Goal: Task Accomplishment & Management: Complete application form

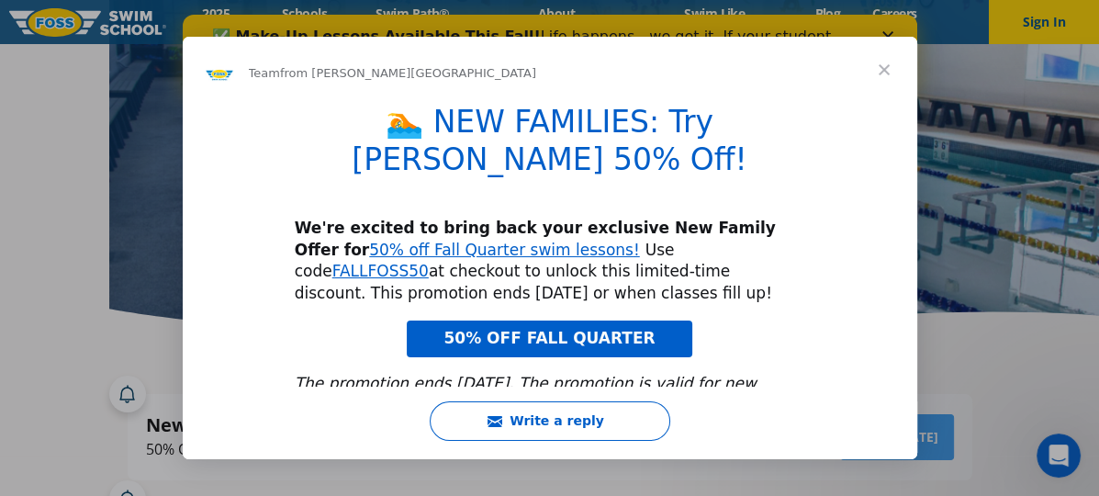
click at [882, 78] on span "Close" at bounding box center [884, 70] width 66 height 66
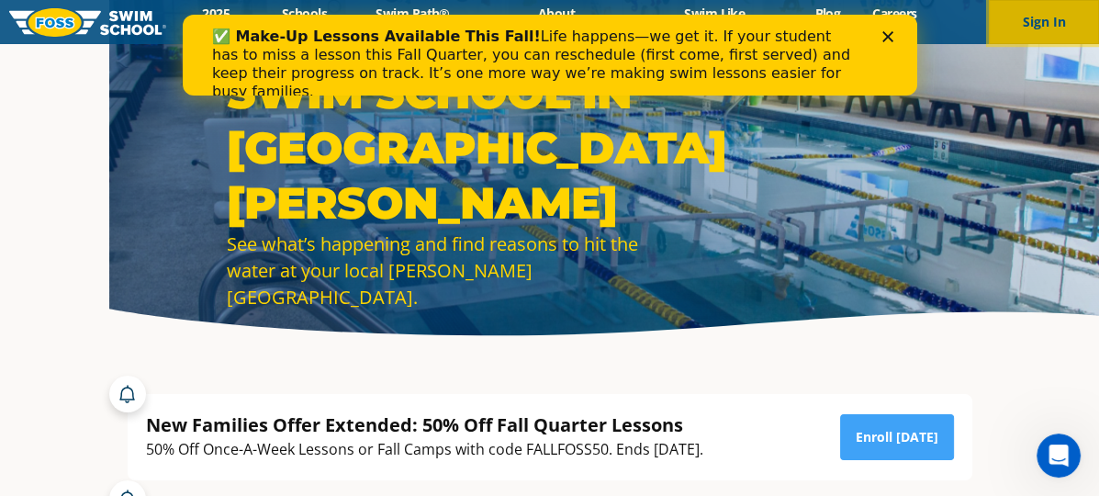
click at [1035, 24] on button "Sign In" at bounding box center [1044, 22] width 110 height 44
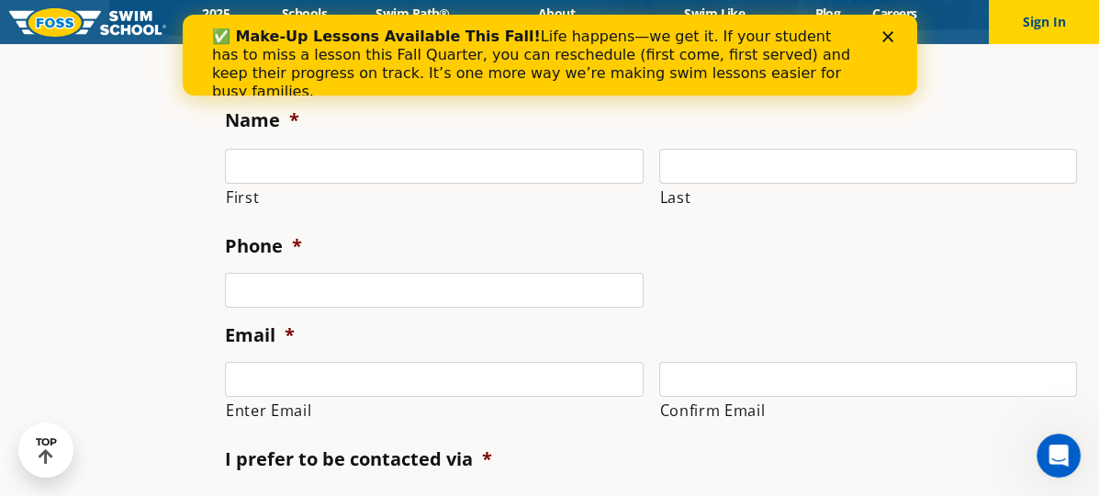
scroll to position [275, 0]
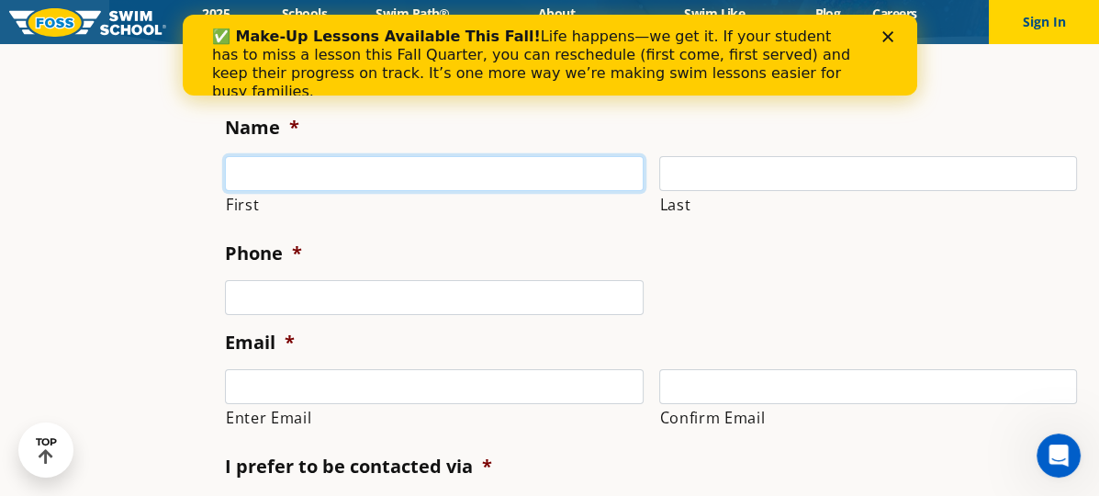
click at [338, 173] on input "First" at bounding box center [434, 173] width 419 height 35
type input "Xinh"
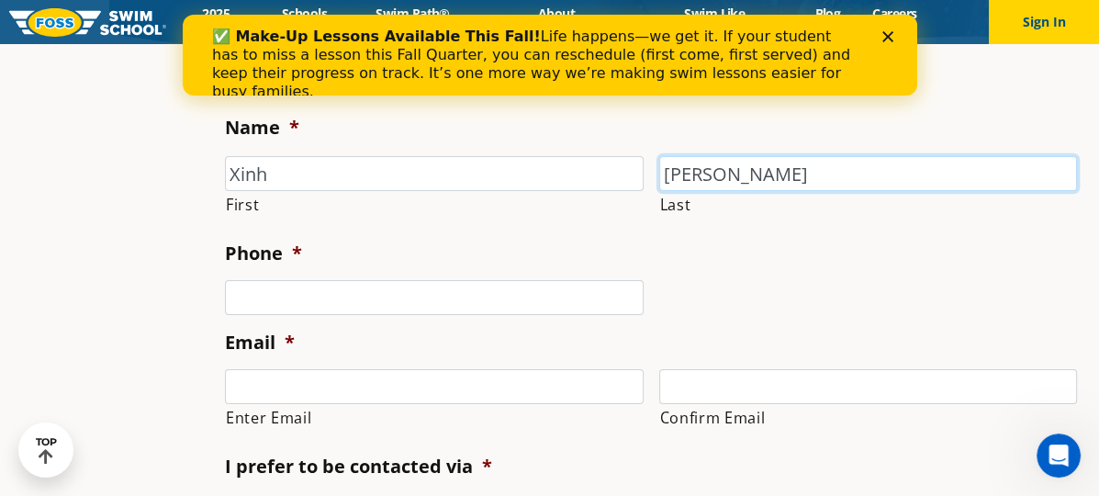
type input "[PERSON_NAME]"
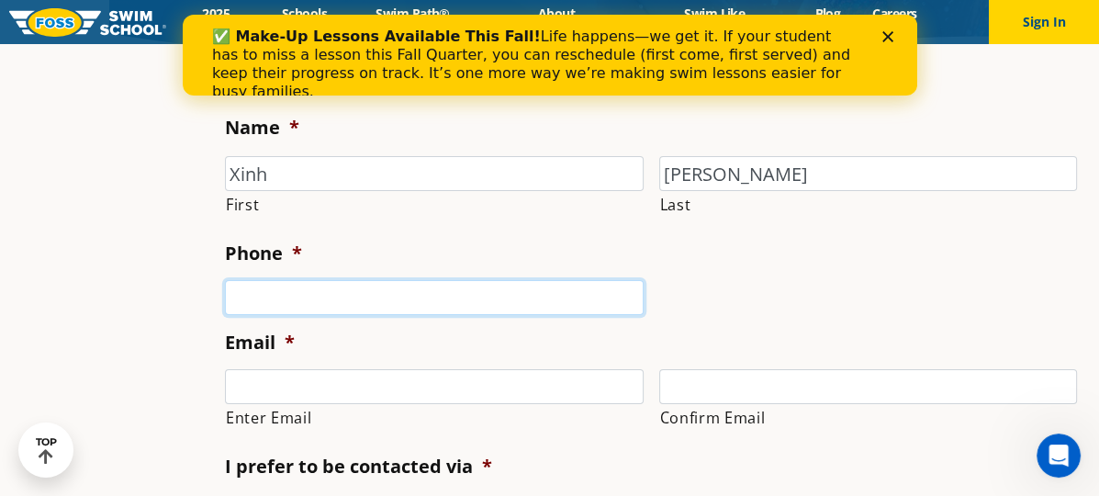
type input "(___) ___-____"
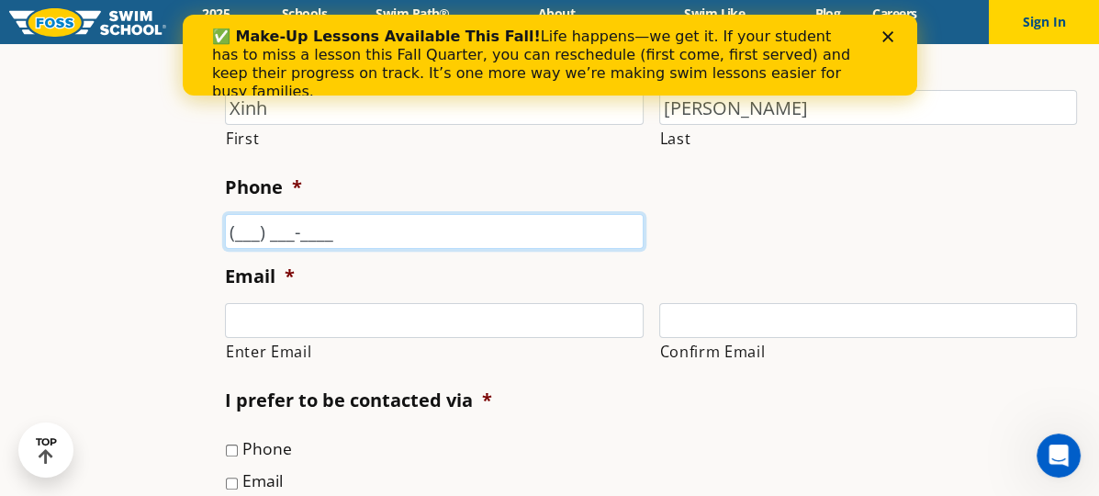
scroll to position [551, 0]
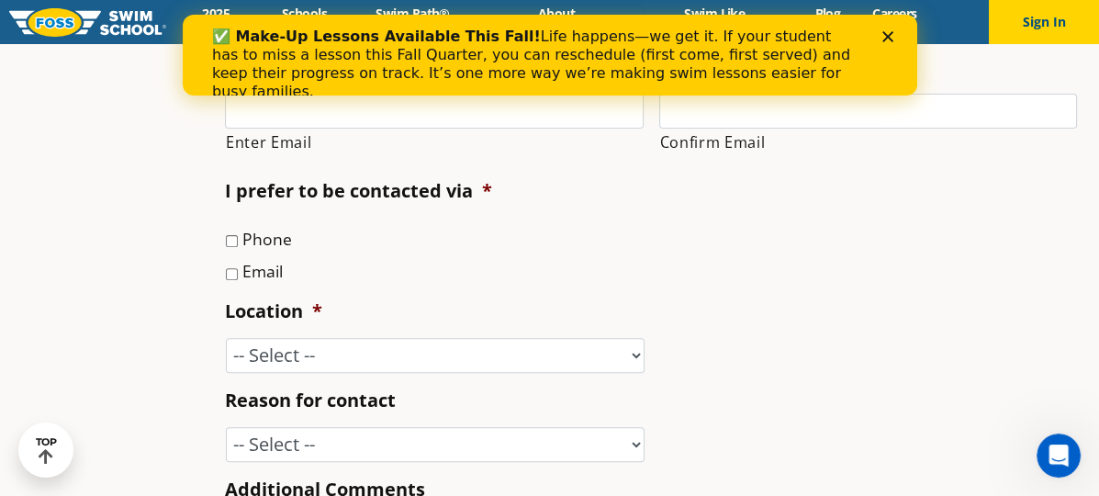
click at [226, 276] on input "Email" at bounding box center [232, 274] width 12 height 12
checkbox input "true"
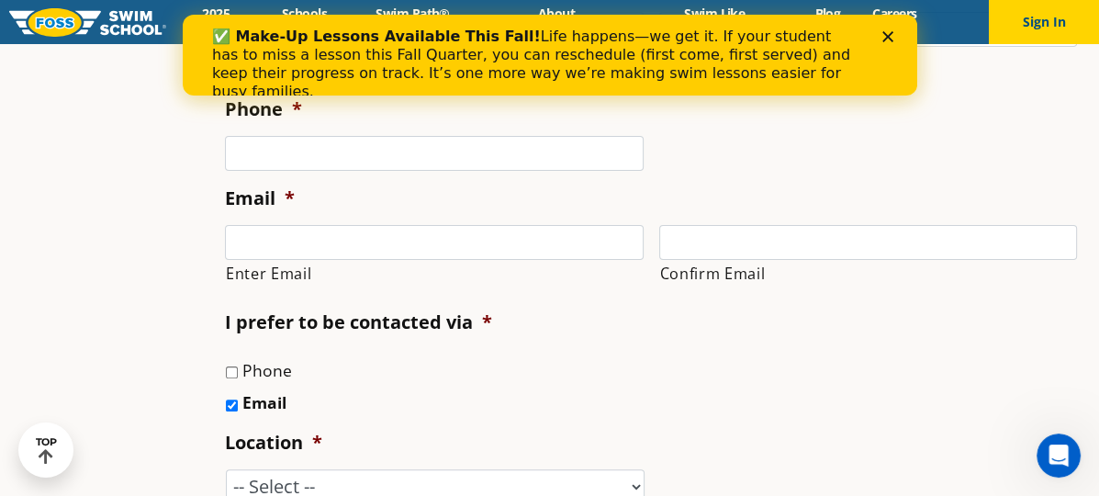
scroll to position [367, 0]
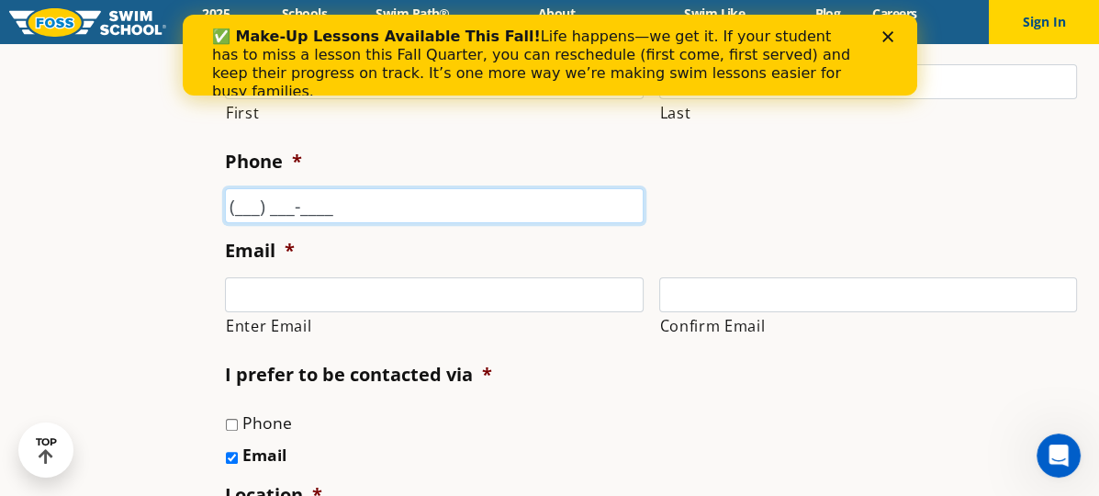
click at [225, 208] on input "(___) ___-____" at bounding box center [434, 205] width 419 height 35
type input "(651) 329-6932"
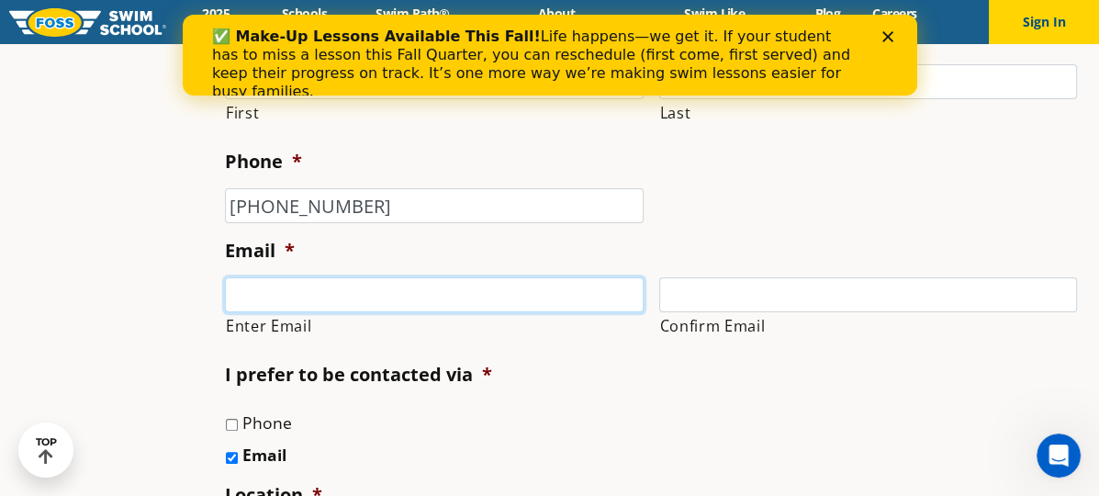
click at [225, 294] on input "Enter Email" at bounding box center [434, 294] width 419 height 35
type input "XinhNguyen826@gmail.com"
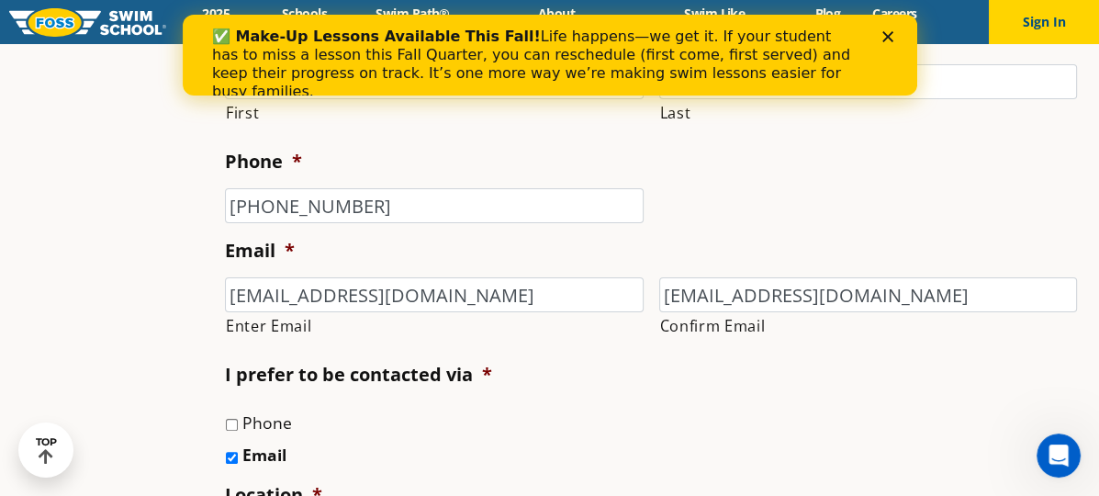
click at [522, 398] on li "I prefer to be contacted via * Phone Email" at bounding box center [658, 415] width 867 height 106
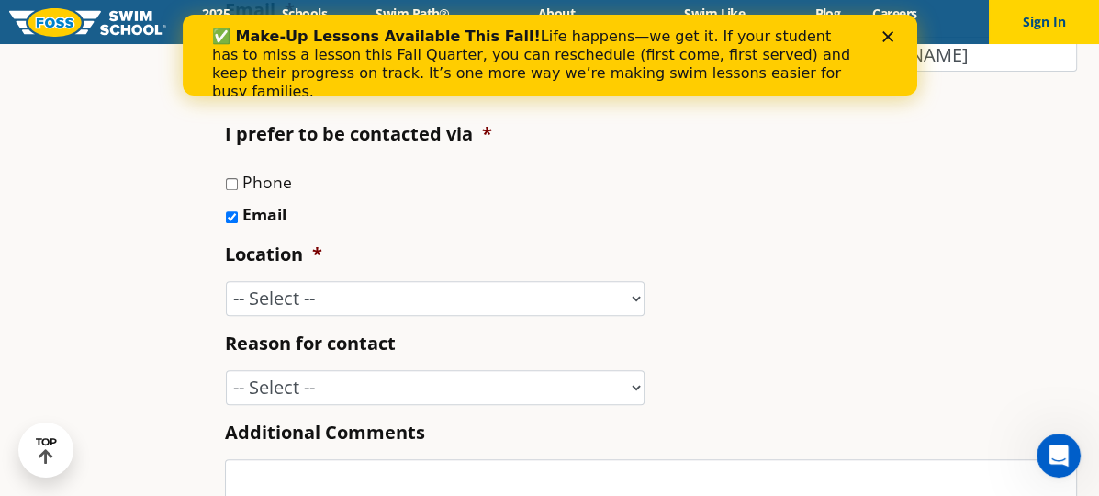
scroll to position [643, 0]
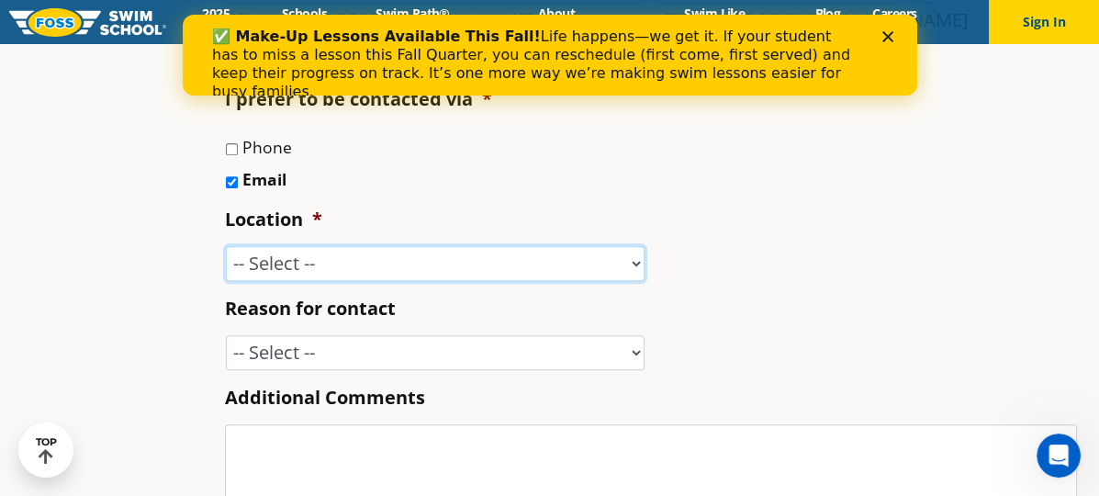
click at [528, 261] on select "-- Select -- Ankeny, IA Apple Valley Blaine, MN Burnsville, MN Ballwin, MO Boli…" at bounding box center [435, 263] width 419 height 35
select select "VAD"
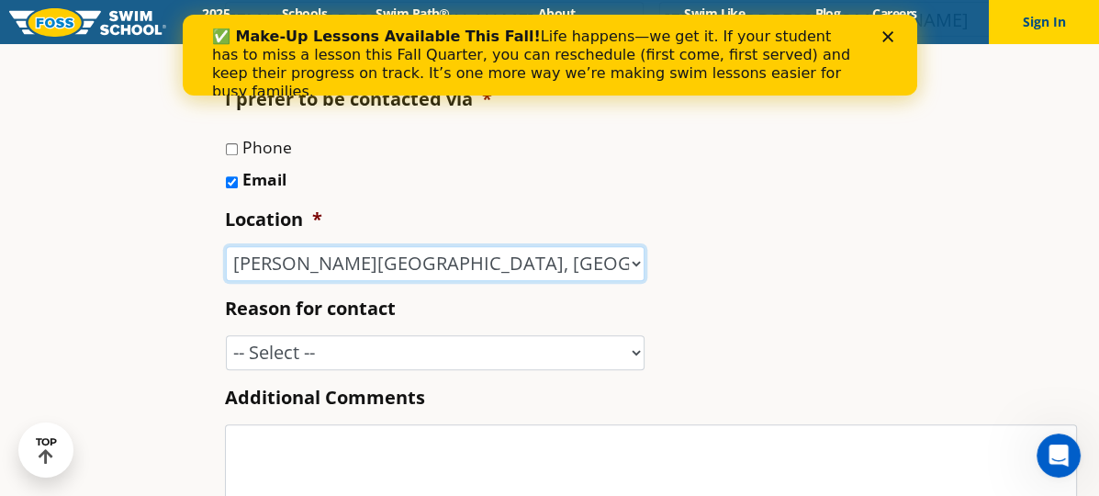
click at [226, 247] on select "-- Select -- Ankeny, IA Apple Valley Blaine, MN Burnsville, MN Ballwin, MO Boli…" at bounding box center [435, 263] width 419 height 35
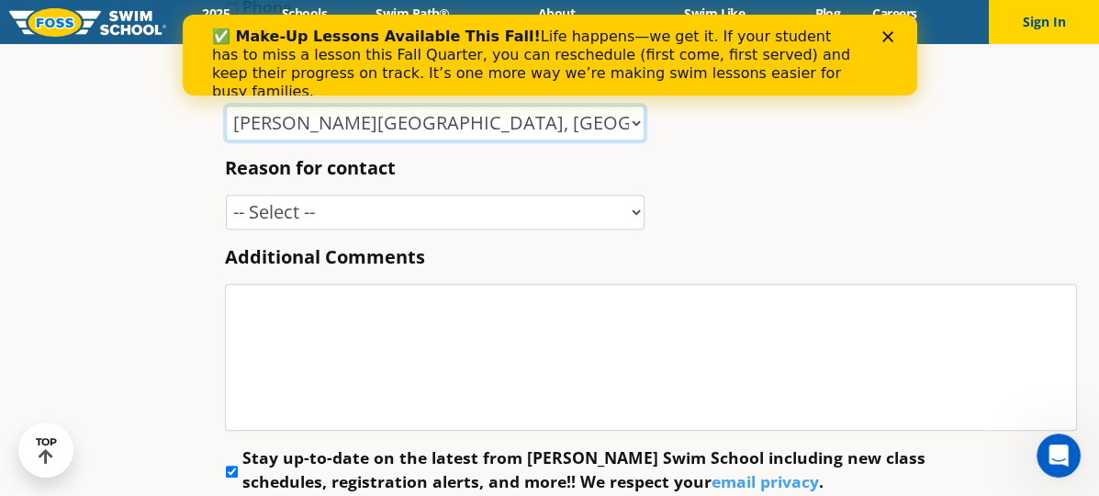
scroll to position [826, 0]
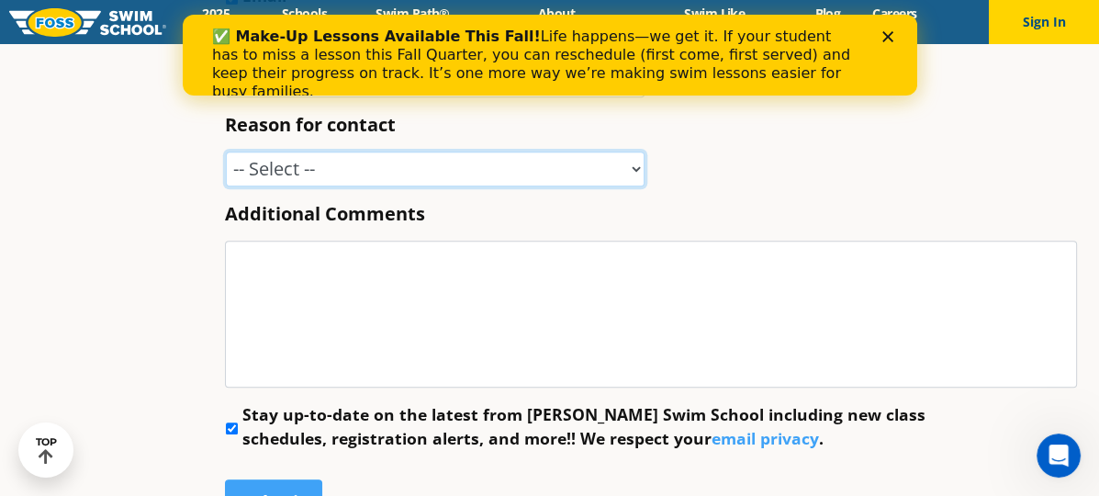
click at [524, 171] on select "-- Select -- Enrollment issue Program question What level is best for my child?…" at bounding box center [435, 168] width 419 height 35
click at [226, 152] on select "-- Select -- Enrollment issue Program question What level is best for my child?…" at bounding box center [435, 168] width 419 height 35
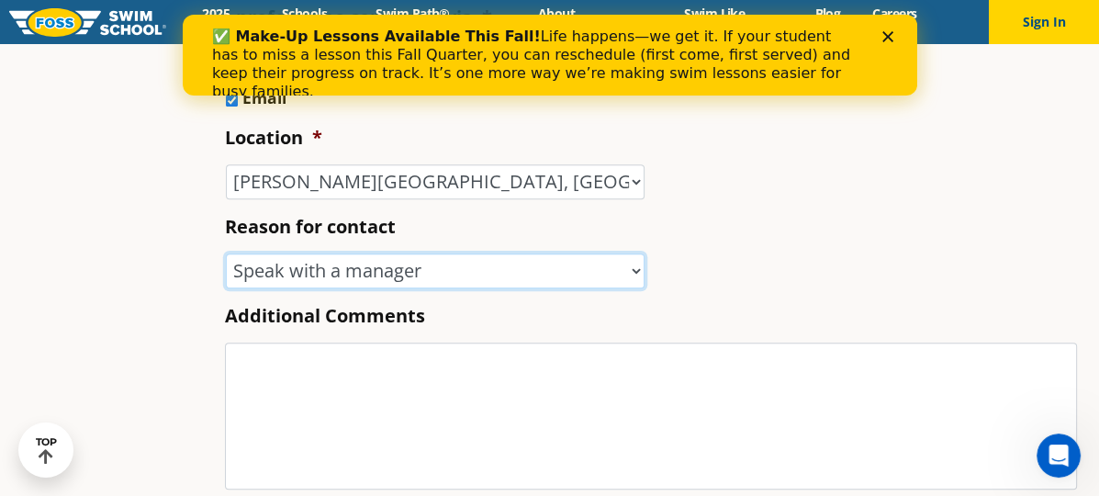
scroll to position [643, 0]
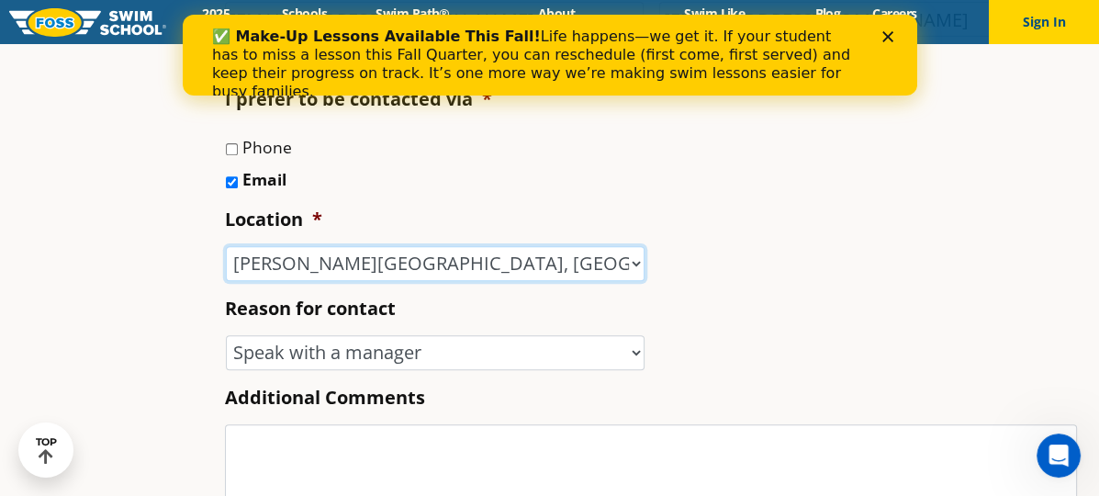
click at [528, 260] on select "-- Select -- Ankeny, IA Apple Valley Blaine, MN Burnsville, MN Ballwin, MO Boli…" at bounding box center [435, 263] width 419 height 35
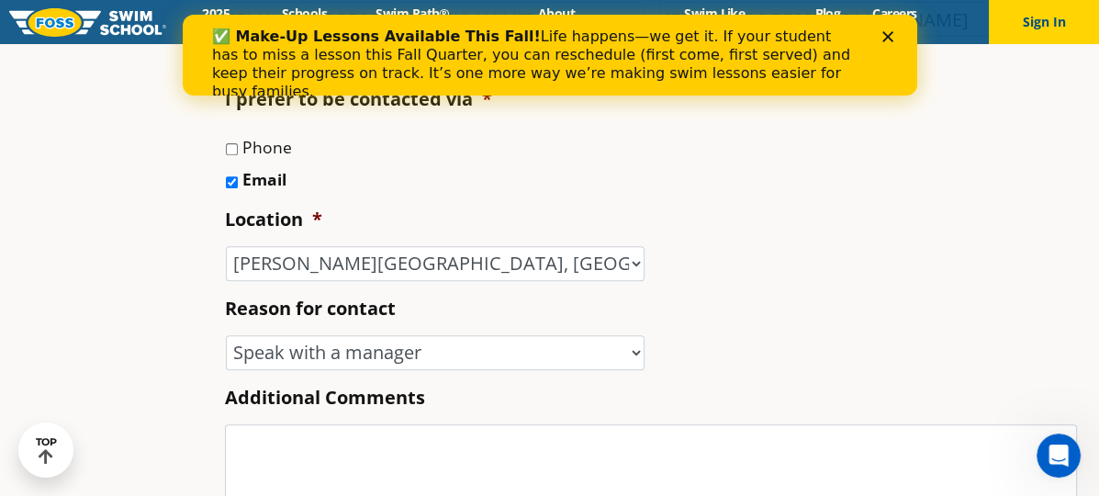
click at [612, 217] on li "Location * -- Select -- Ankeny, IA Apple Valley Blaine, MN Burnsville, MN Ballw…" at bounding box center [658, 244] width 867 height 74
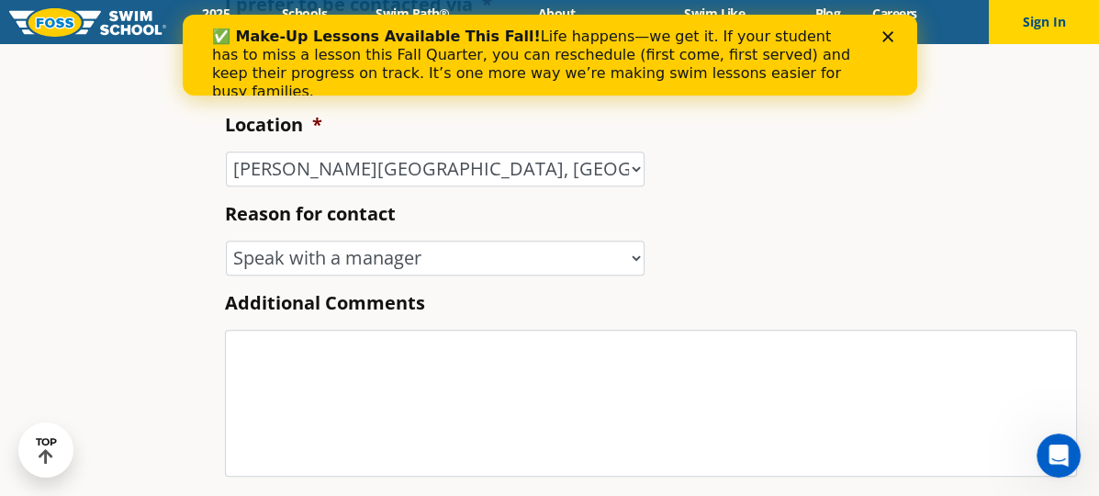
scroll to position [826, 0]
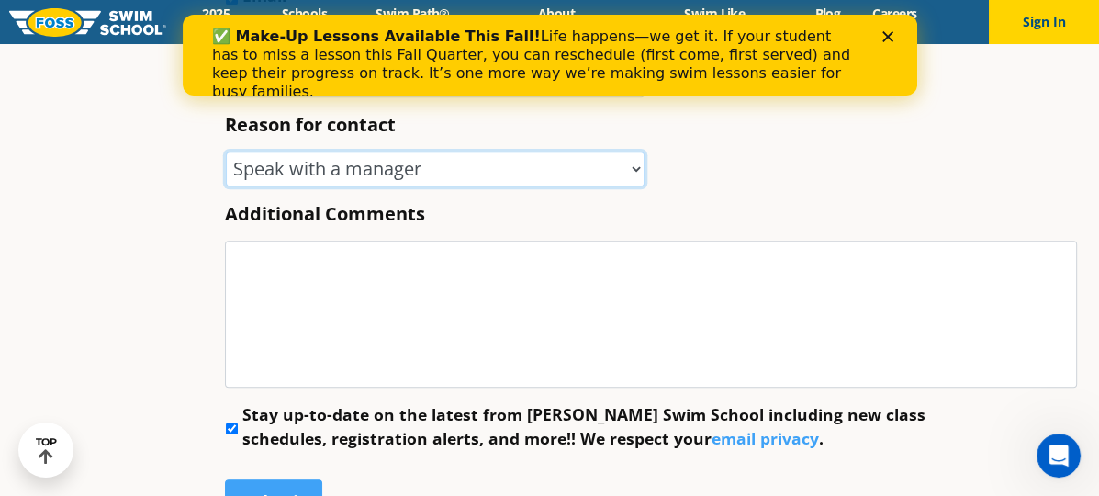
click at [522, 168] on select "-- Select -- Enrollment issue Program question What level is best for my child?…" at bounding box center [435, 168] width 419 height 35
select select "Other"
click at [226, 152] on select "-- Select -- Enrollment issue Program question What level is best for my child?…" at bounding box center [435, 168] width 419 height 35
click at [247, 167] on select "-- Select -- Enrollment issue Program question What level is best for my child?…" at bounding box center [435, 168] width 419 height 35
click at [226, 152] on select "-- Select -- Enrollment issue Program question What level is best for my child?…" at bounding box center [435, 168] width 419 height 35
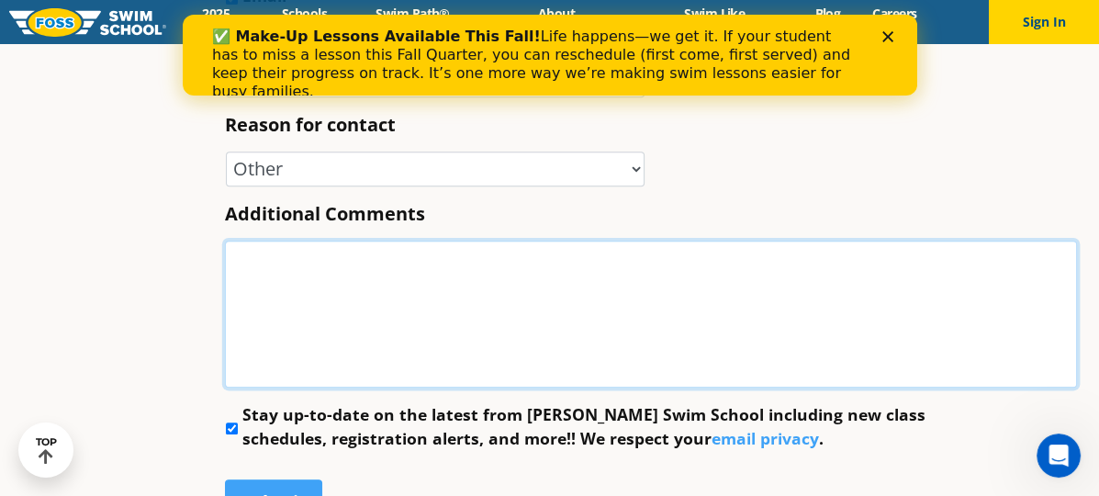
click at [351, 279] on textarea "Additional Comments" at bounding box center [651, 314] width 852 height 147
type textarea "D"
type textarea "H"
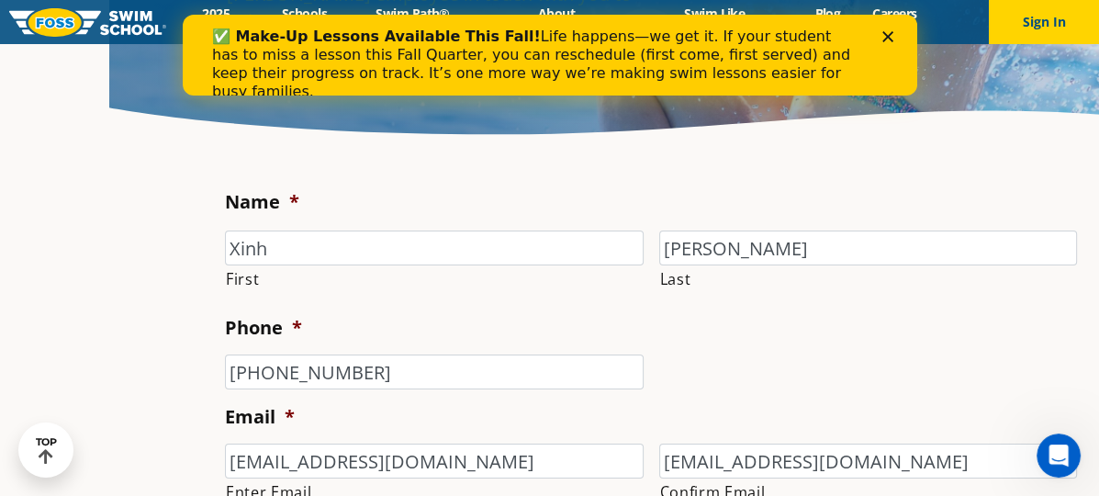
scroll to position [0, 0]
